Goal: Task Accomplishment & Management: Complete application form

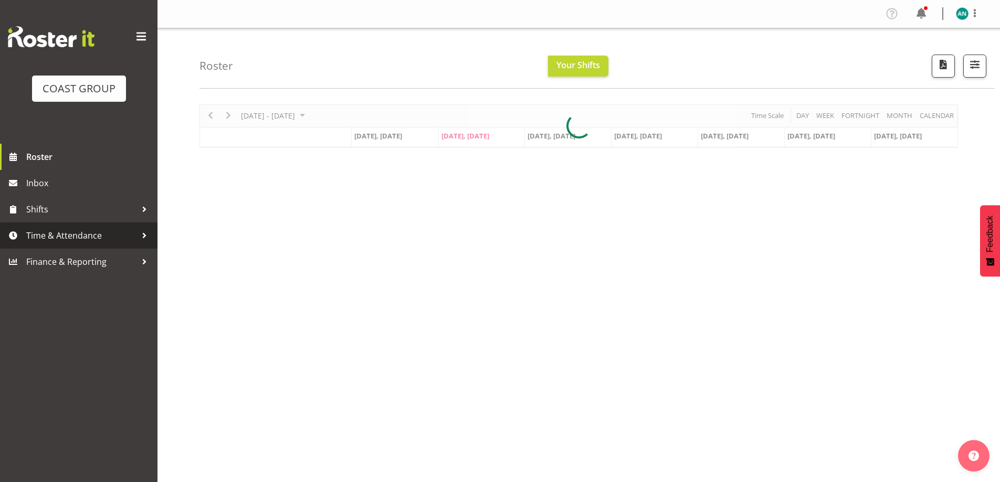
click at [65, 238] on span "Time & Attendance" at bounding box center [81, 236] width 110 height 16
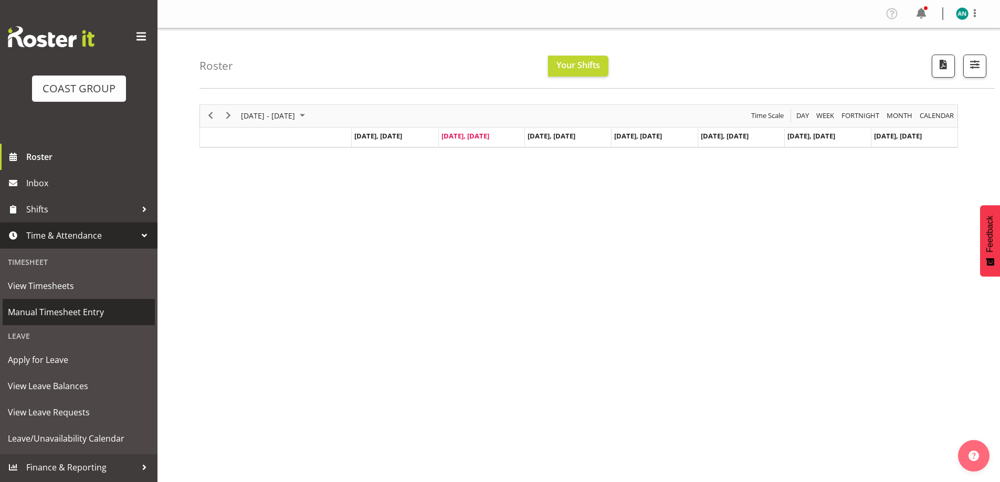
click at [76, 310] on span "Manual Timesheet Entry" at bounding box center [79, 313] width 142 height 16
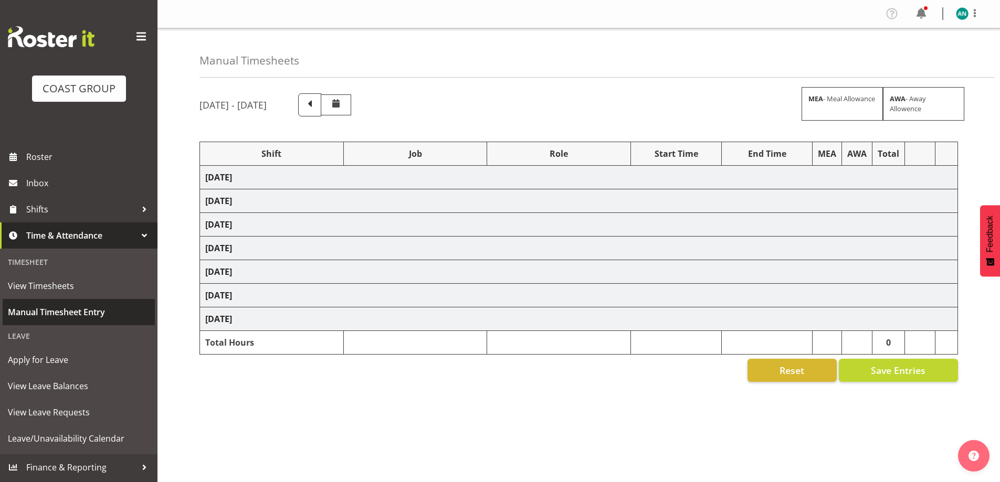
select select "47759"
select select "7032"
select select "8"
select select "47759"
select select "7032"
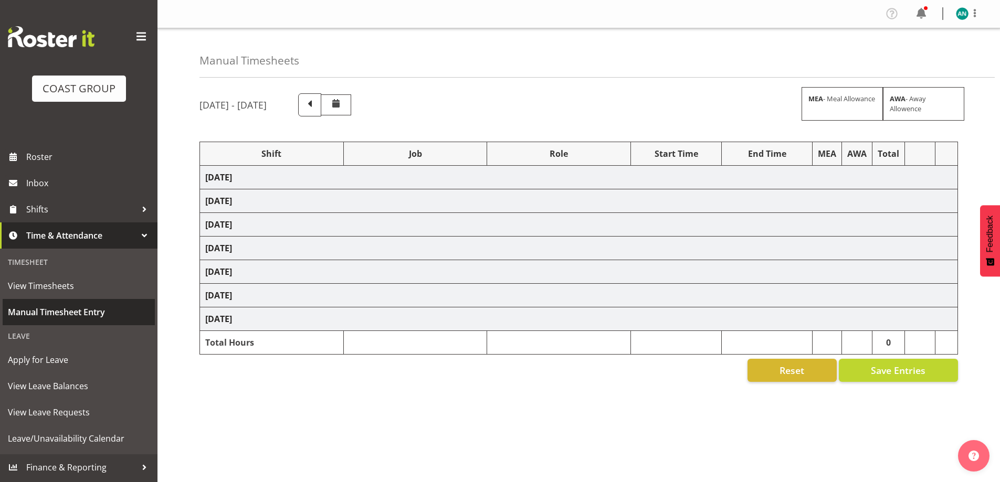
select select "47759"
select select "7032"
select select "47759"
select select "7032"
select select "47759"
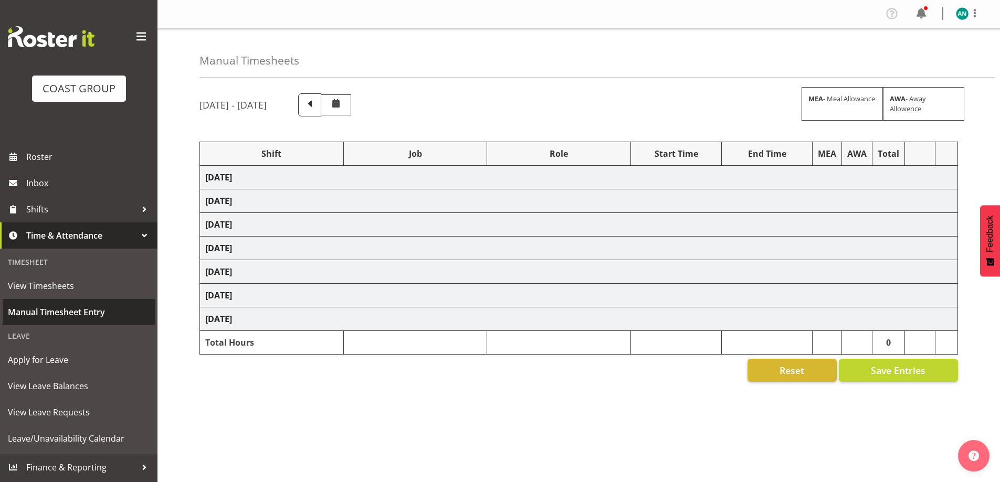
select select "7032"
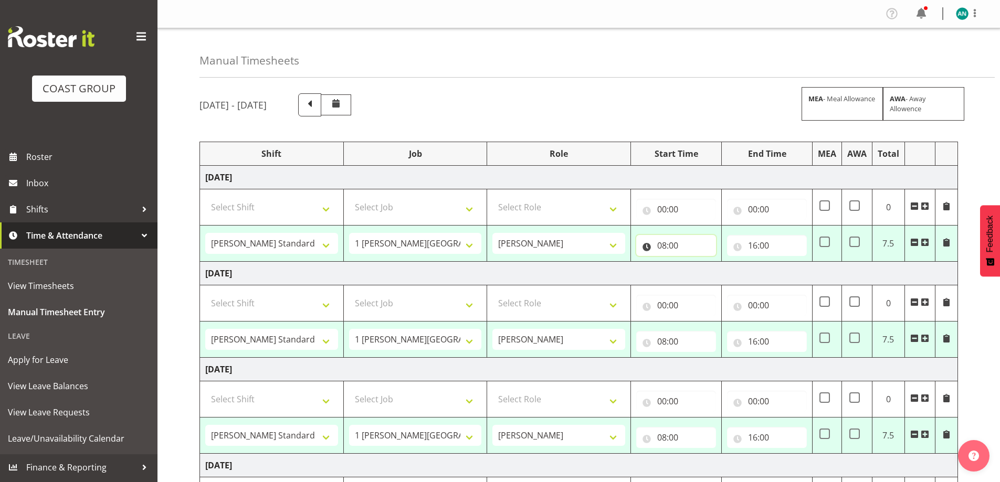
click at [694, 244] on input "08:00" at bounding box center [676, 245] width 80 height 21
click at [709, 272] on select "00 01 02 03 04 05 06 07 08 09 10 11 12 13 14 15 16 17 18 19 20 21 22 23" at bounding box center [708, 273] width 24 height 21
select select "7"
click at [696, 263] on select "00 01 02 03 04 05 06 07 08 09 10 11 12 13 14 15 16 17 18 19 20 21 22 23" at bounding box center [708, 273] width 24 height 21
type input "07:00"
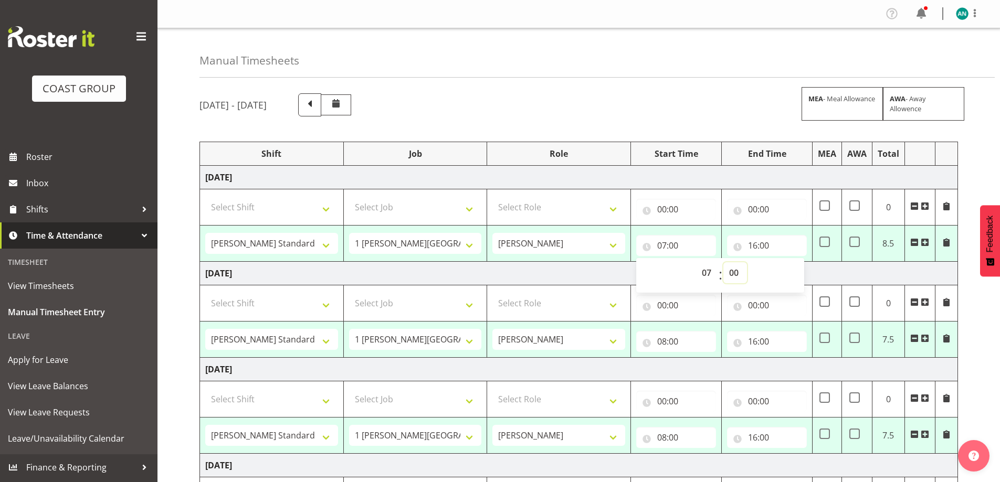
click at [733, 275] on select "00 01 02 03 04 05 06 07 08 09 10 11 12 13 14 15 16 17 18 19 20 21 22 23 24 25 2…" at bounding box center [735, 273] width 24 height 21
select select "30"
click at [723, 263] on select "00 01 02 03 04 05 06 07 08 09 10 11 12 13 14 15 16 17 18 19 20 21 22 23 24 25 2…" at bounding box center [735, 273] width 24 height 21
type input "07:30"
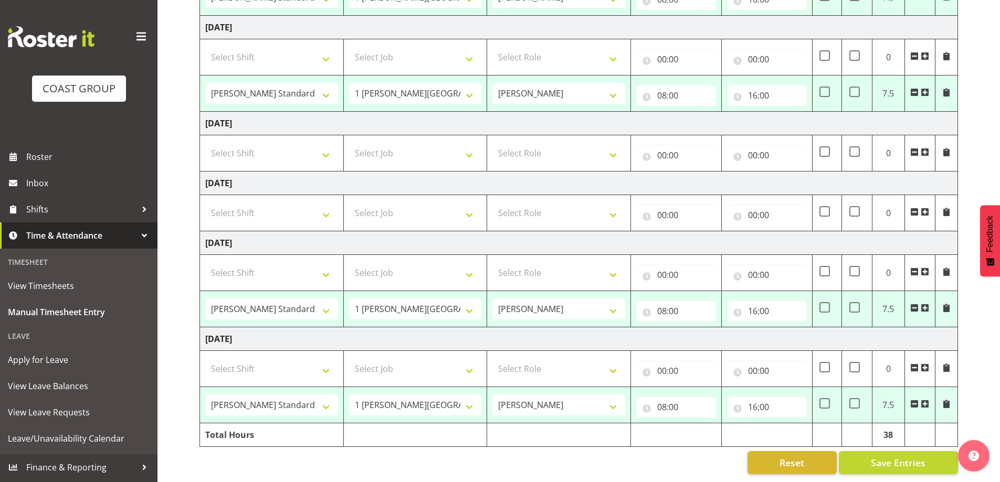
scroll to position [350, 0]
click at [692, 305] on input "08:00" at bounding box center [676, 311] width 80 height 21
drag, startPoint x: 705, startPoint y: 328, endPoint x: 705, endPoint y: 320, distance: 7.9
click at [705, 328] on select "00 01 02 03 04 05 06 07 08 09 10 11 12 13 14 15 16 17 18 19 20 21 22 23" at bounding box center [708, 338] width 24 height 21
select select "7"
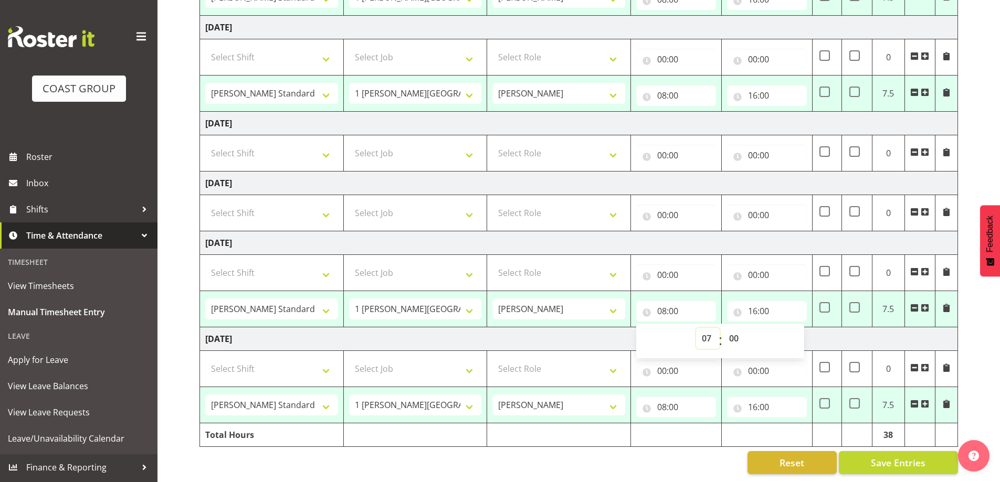
click at [696, 328] on select "00 01 02 03 04 05 06 07 08 09 10 11 12 13 14 15 16 17 18 19 20 21 22 23" at bounding box center [708, 338] width 24 height 21
type input "07:00"
click at [731, 329] on select "00 01 02 03 04 05 06 07 08 09 10 11 12 13 14 15 16 17 18 19 20 21 22 23 24 25 2…" at bounding box center [735, 338] width 24 height 21
select select "30"
click at [723, 328] on select "00 01 02 03 04 05 06 07 08 09 10 11 12 13 14 15 16 17 18 19 20 21 22 23 24 25 2…" at bounding box center [735, 338] width 24 height 21
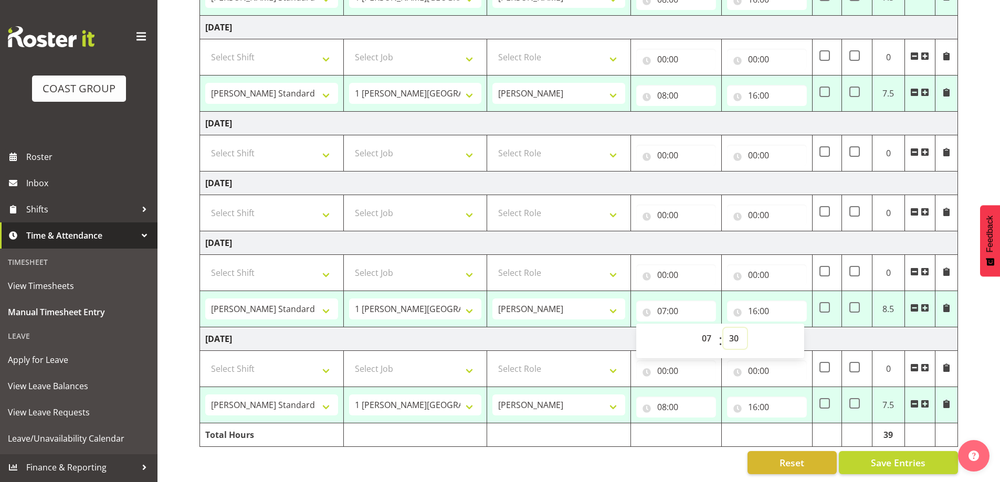
type input "07:30"
click at [699, 404] on input "08:00" at bounding box center [676, 407] width 80 height 21
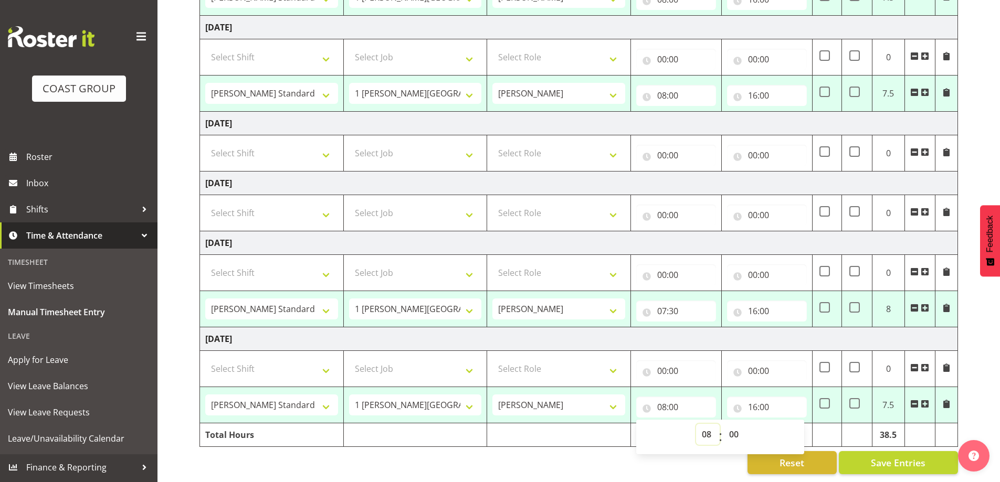
click at [709, 427] on select "00 01 02 03 04 05 06 07 08 09 10 11 12 13 14 15 16 17 18 19 20 21 22 23" at bounding box center [708, 434] width 24 height 21
select select "7"
click at [696, 424] on select "00 01 02 03 04 05 06 07 08 09 10 11 12 13 14 15 16 17 18 19 20 21 22 23" at bounding box center [708, 434] width 24 height 21
type input "07:00"
click at [732, 426] on select "00 01 02 03 04 05 06 07 08 09 10 11 12 13 14 15 16 17 18 19 20 21 22 23 24 25 2…" at bounding box center [735, 434] width 24 height 21
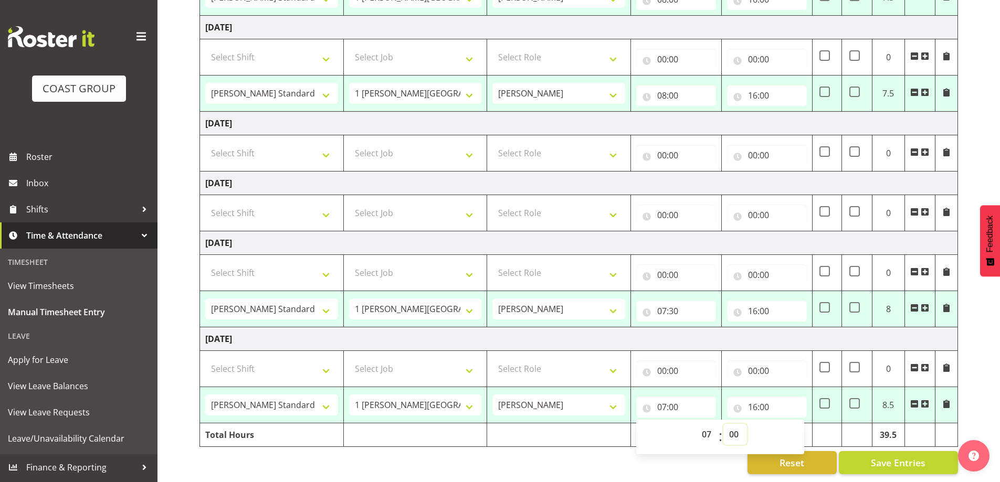
select select "30"
click at [723, 424] on select "00 01 02 03 04 05 06 07 08 09 10 11 12 13 14 15 16 17 18 19 20 21 22 23 24 25 2…" at bounding box center [735, 434] width 24 height 21
type input "07:30"
click at [904, 456] on span "Save Entries" at bounding box center [898, 463] width 55 height 14
select select "47759"
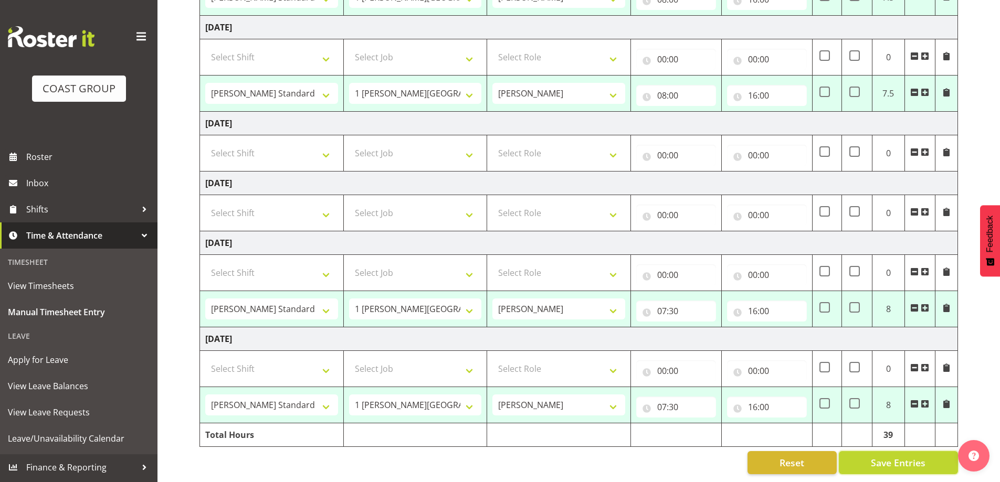
select select "7032"
type input "07:30"
type input "16:00"
select select "47759"
select select "7032"
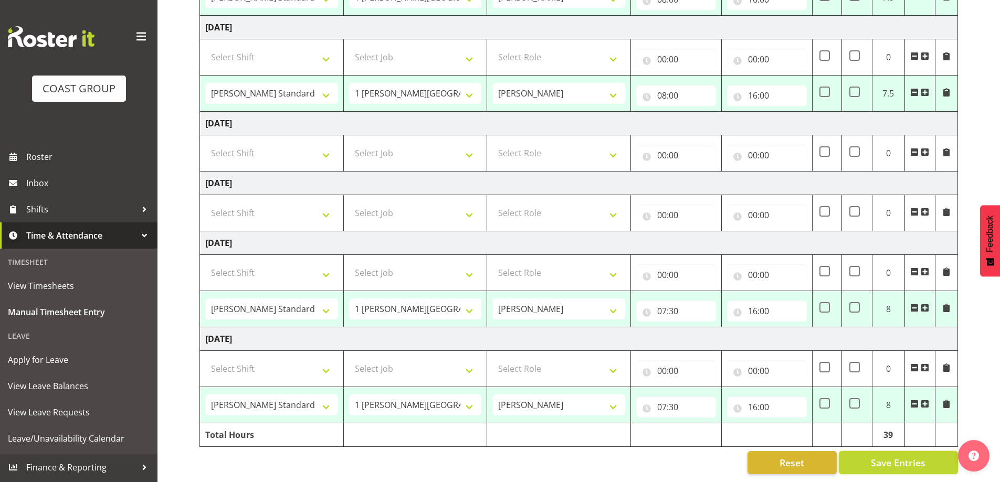
type input "08:00"
type input "16:00"
select select "47759"
select select "7032"
type input "08:00"
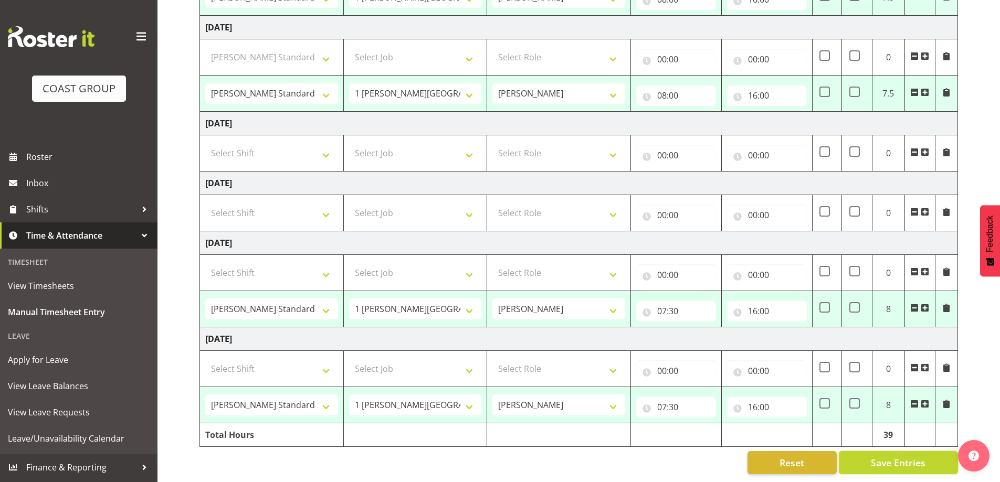
type input "16:00"
select select "47759"
select select "7032"
type input "07:30"
type input "16:00"
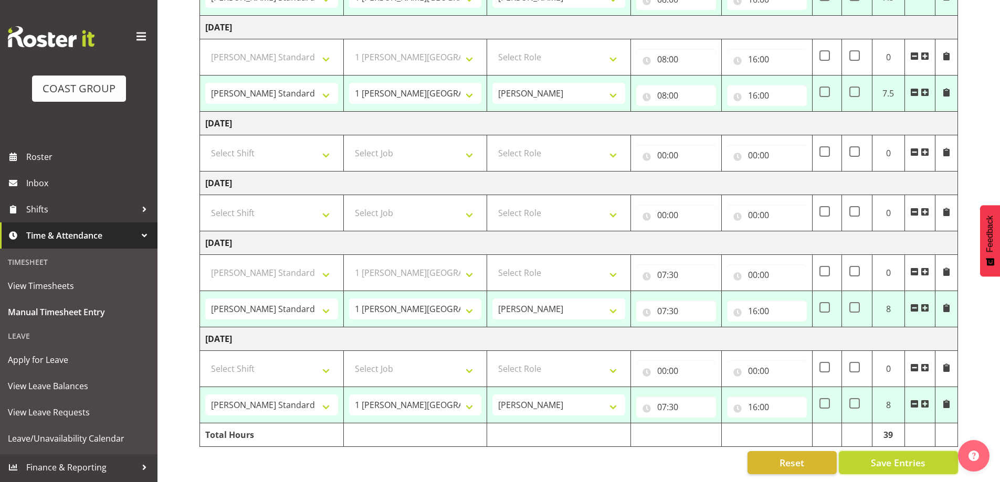
select select "47759"
select select "7032"
type input "07:30"
type input "16:00"
select select "47759"
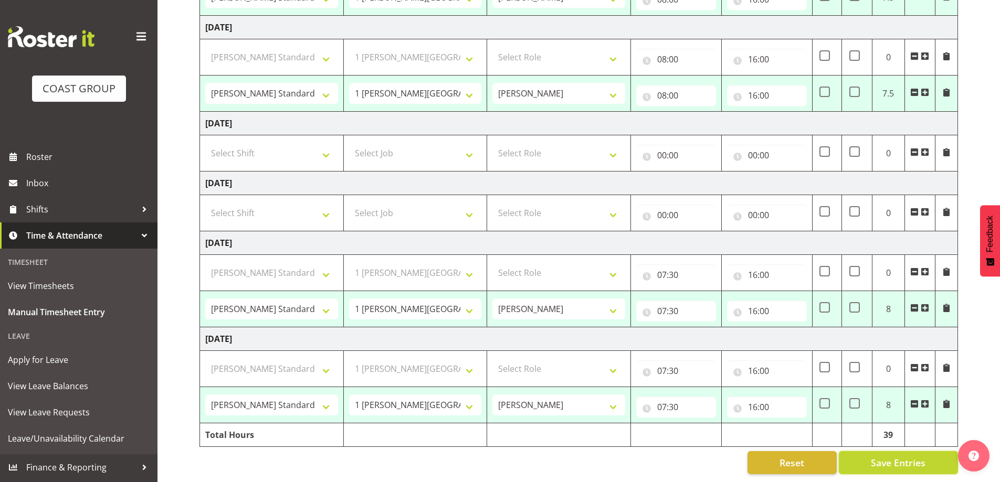
select select "7032"
select select "47759"
select select "7032"
select select "47759"
select select "7032"
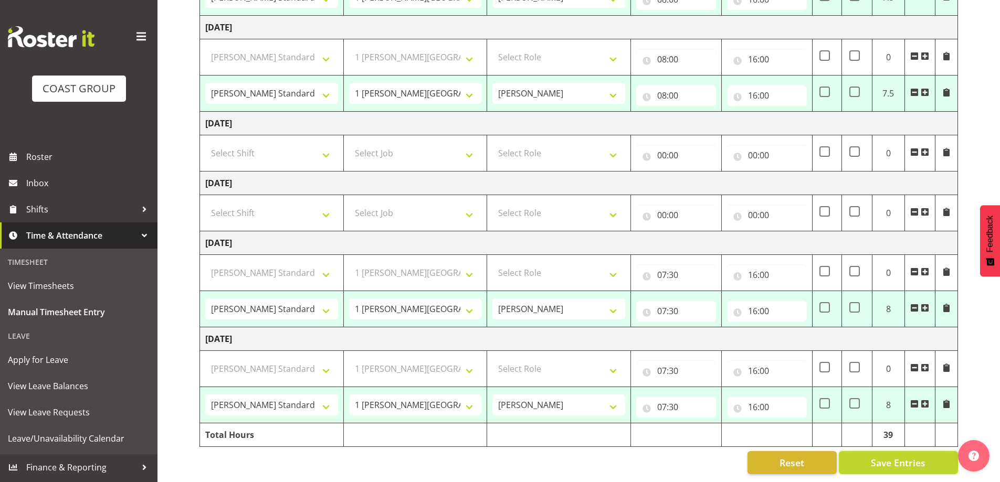
select select "47759"
select select "7032"
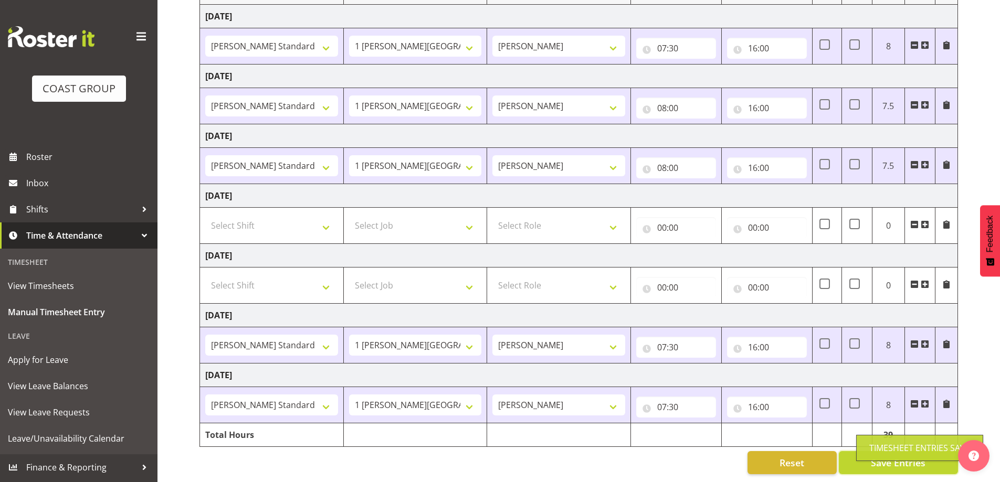
scroll to position [169, 0]
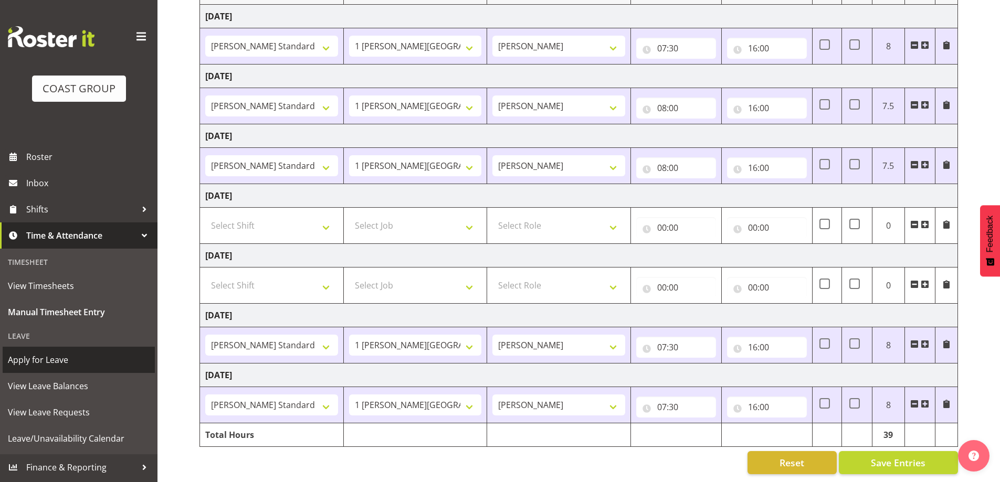
click at [57, 358] on span "Apply for Leave" at bounding box center [79, 360] width 142 height 16
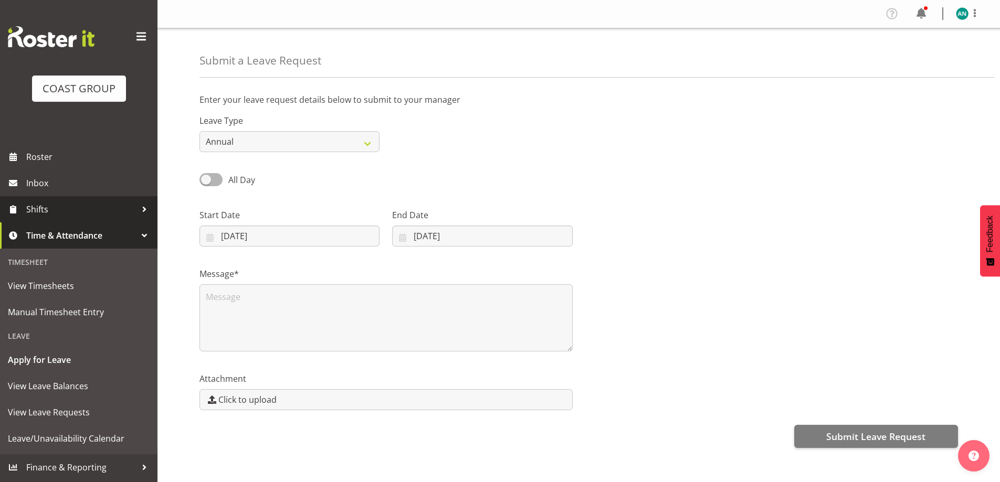
select select "8"
select select "2025"
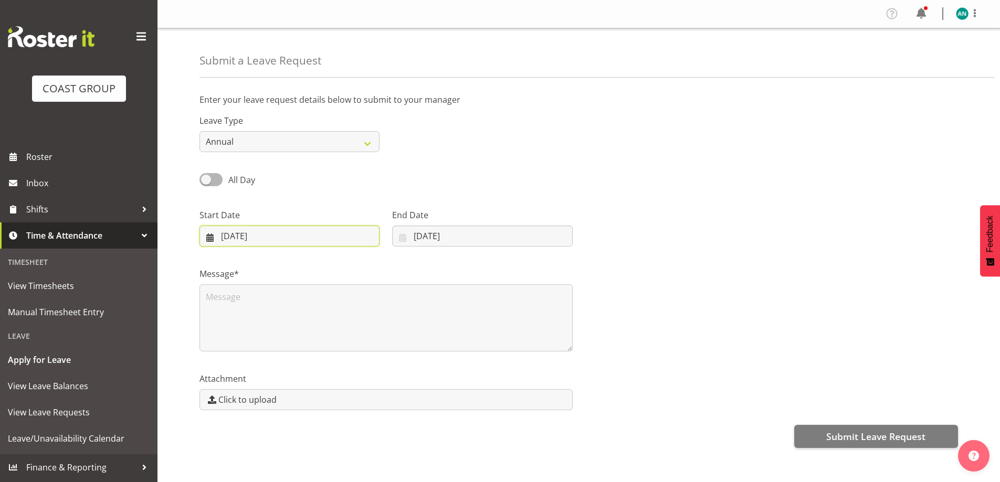
click at [301, 234] on input "30/09/2025" at bounding box center [290, 236] width 180 height 21
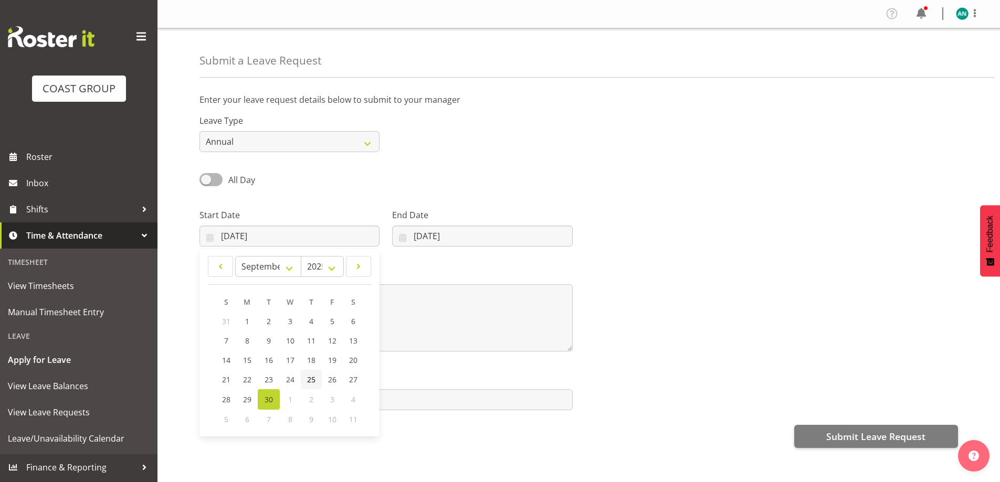
click at [311, 380] on span "25" at bounding box center [311, 380] width 8 height 10
type input "25/09/2025"
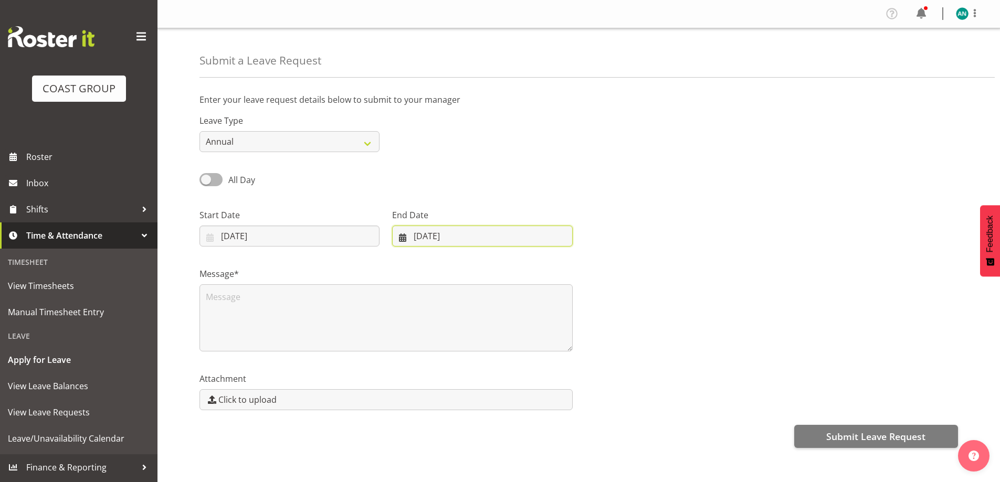
click at [454, 238] on input "30/09/2025" at bounding box center [482, 236] width 180 height 21
click at [523, 379] on span "26" at bounding box center [519, 380] width 8 height 10
type input "26/09/2025"
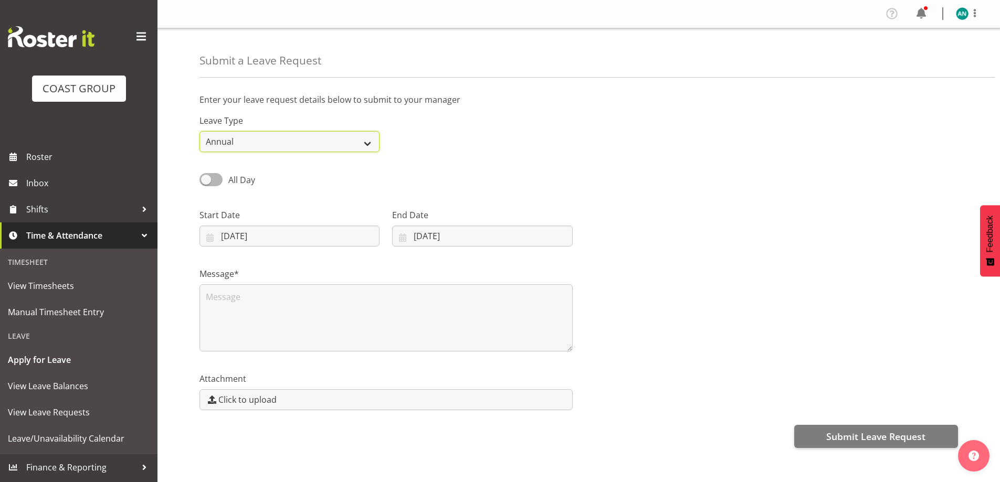
click at [369, 141] on select "Annual Sick Leave Without Pay Bereavement Domestic Violence Parental Jury Servi…" at bounding box center [290, 141] width 180 height 21
select select "Bereavement"
click at [200, 131] on select "Annual Sick Leave Without Pay Bereavement Domestic Violence Parental Jury Servi…" at bounding box center [290, 141] width 180 height 21
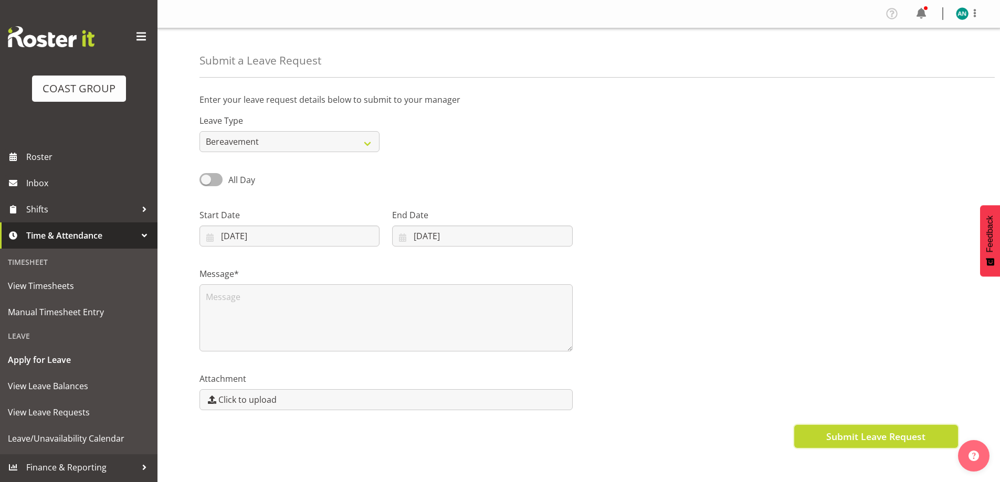
click at [910, 435] on span "Submit Leave Request" at bounding box center [875, 437] width 99 height 14
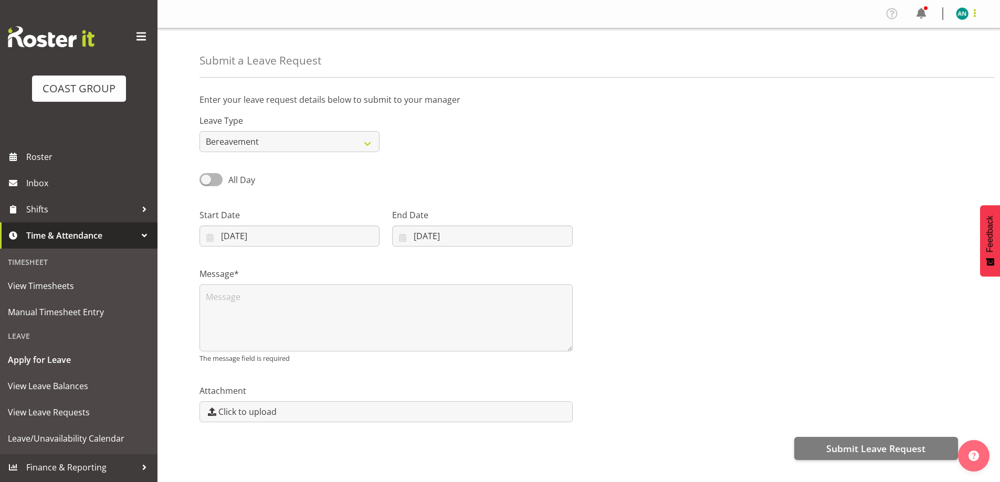
click at [975, 16] on span at bounding box center [975, 13] width 13 height 13
click at [917, 56] on link "Log Out" at bounding box center [930, 55] width 101 height 19
